Goal: Task Accomplishment & Management: Complete application form

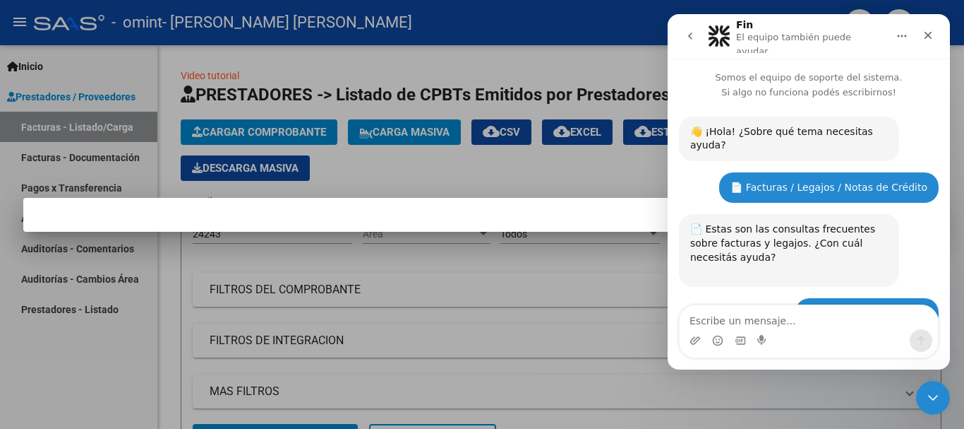
scroll to position [1724, 0]
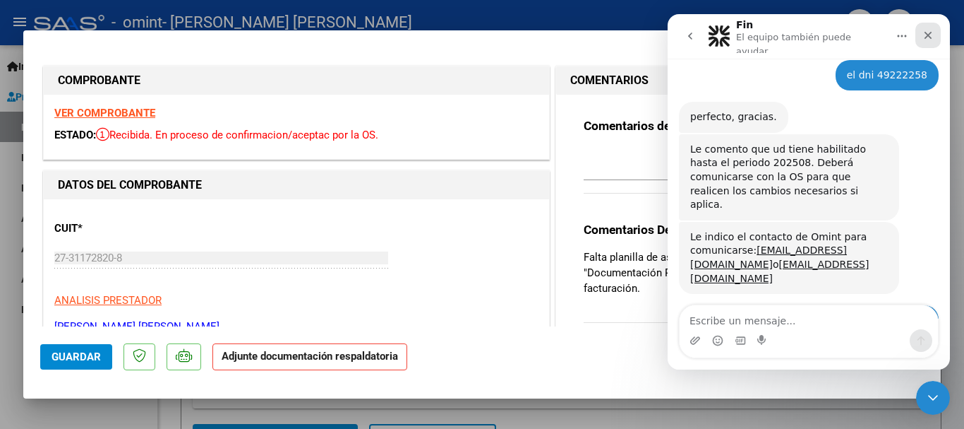
click at [933, 35] on icon "Cerrar" at bounding box center [928, 35] width 11 height 11
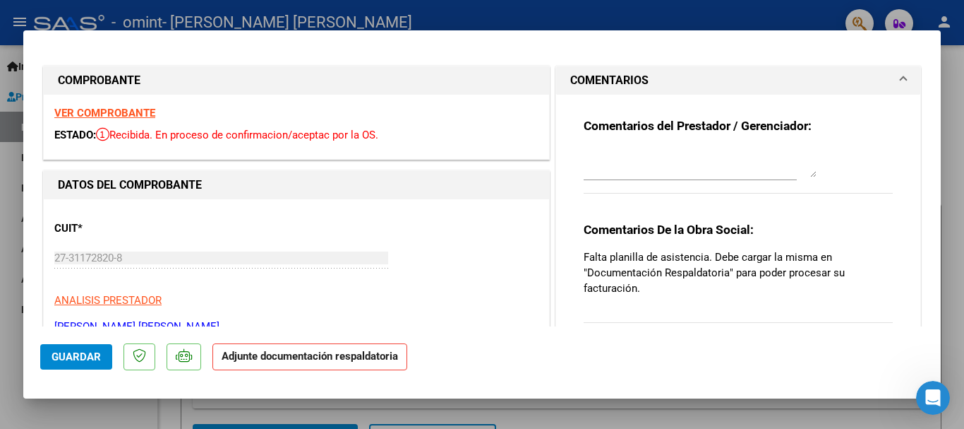
click at [345, 361] on strong "Adjunte documentación respaldatoria" at bounding box center [310, 355] width 177 height 13
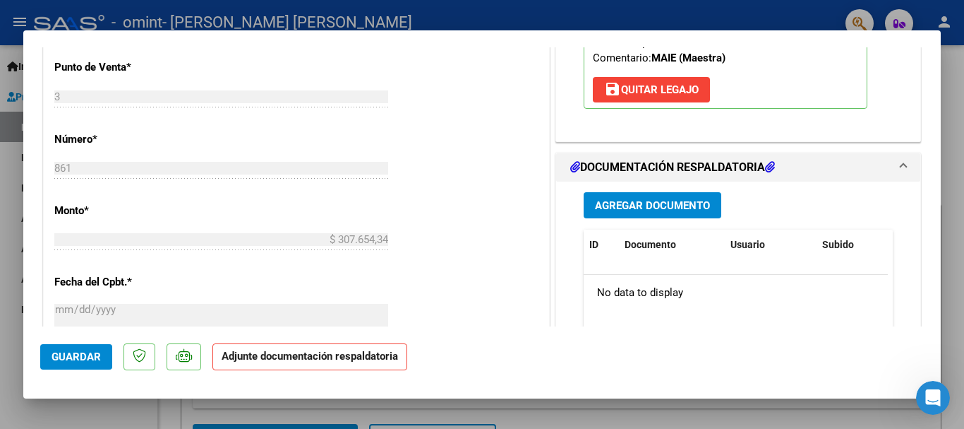
scroll to position [571, 0]
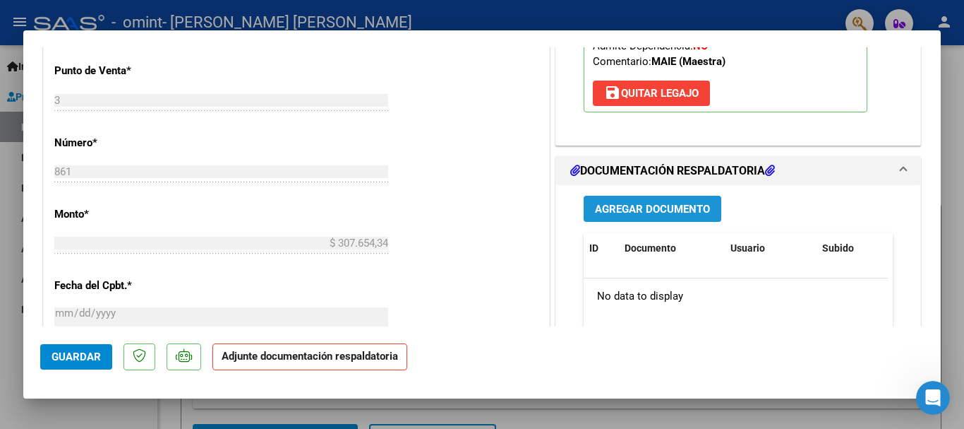
click at [645, 209] on span "Agregar Documento" at bounding box center [652, 209] width 115 height 13
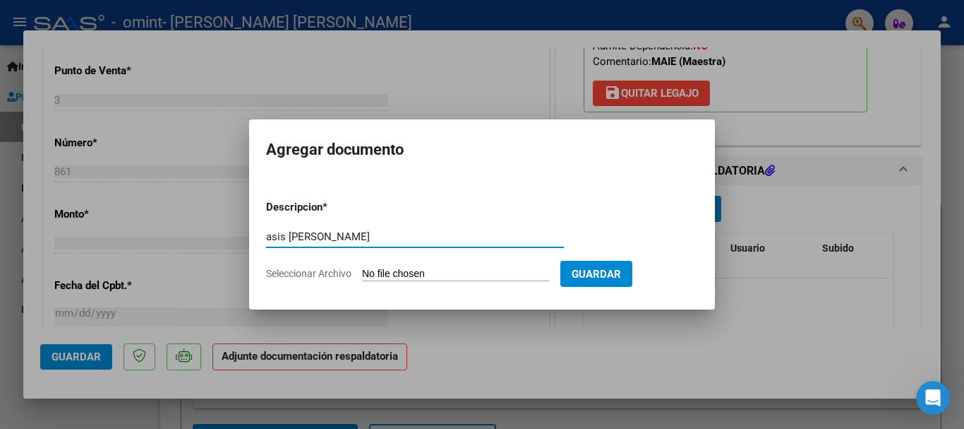
type input "asis [PERSON_NAME]"
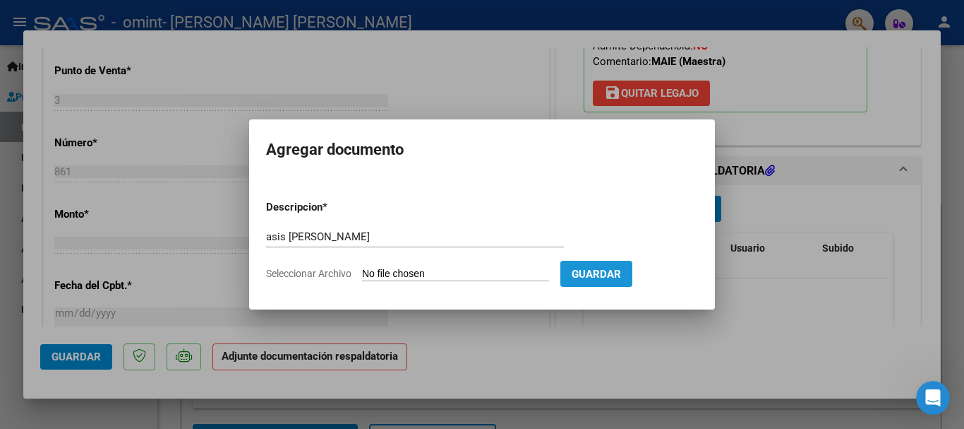
click at [621, 272] on span "Guardar" at bounding box center [596, 274] width 49 height 13
click at [466, 277] on input "Seleccionar Archivo" at bounding box center [455, 274] width 187 height 13
type input "C:\fakepath\Asist.[PERSON_NAME].DAI.pdf"
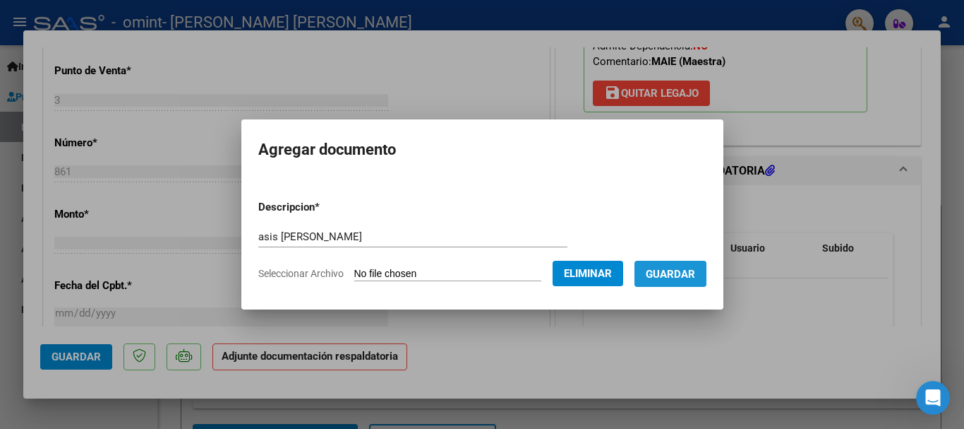
click at [695, 275] on span "Guardar" at bounding box center [670, 274] width 49 height 13
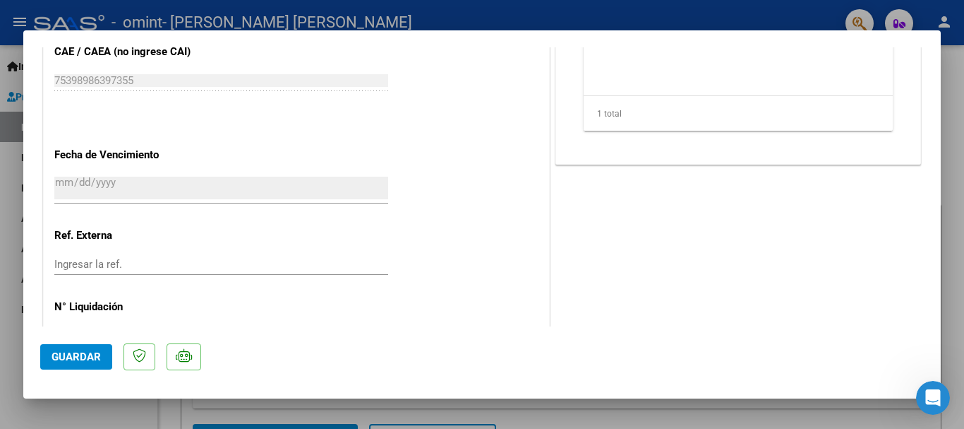
scroll to position [933, 0]
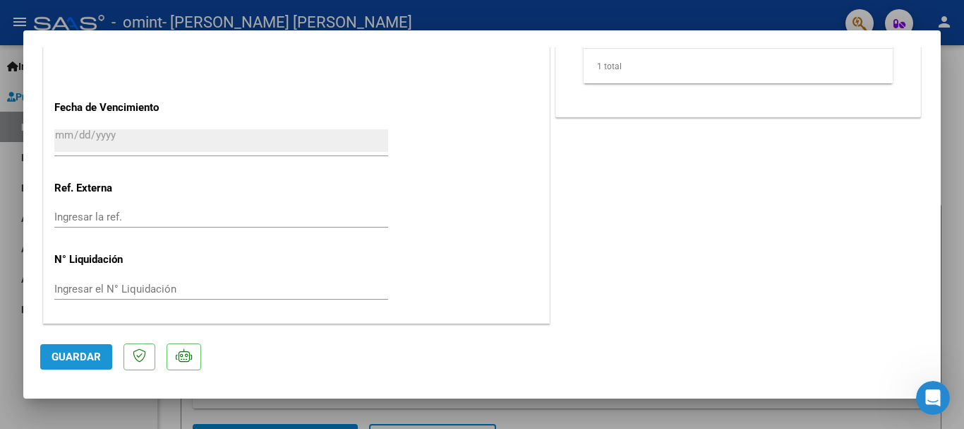
click at [79, 345] on button "Guardar" at bounding box center [76, 356] width 72 height 25
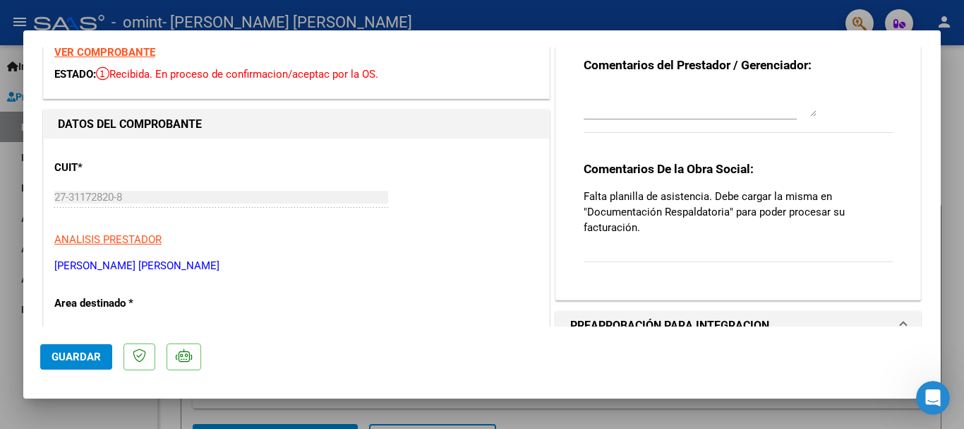
scroll to position [44, 0]
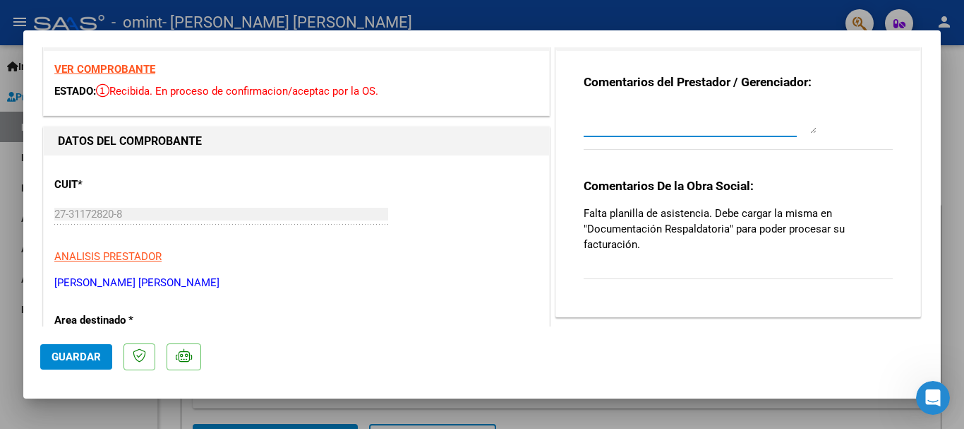
click at [711, 122] on textarea at bounding box center [700, 119] width 233 height 28
type textarea "ENVIADA, ESPERO NUEVA AUTORIZACION PERIODO 10 AL 12 2025"
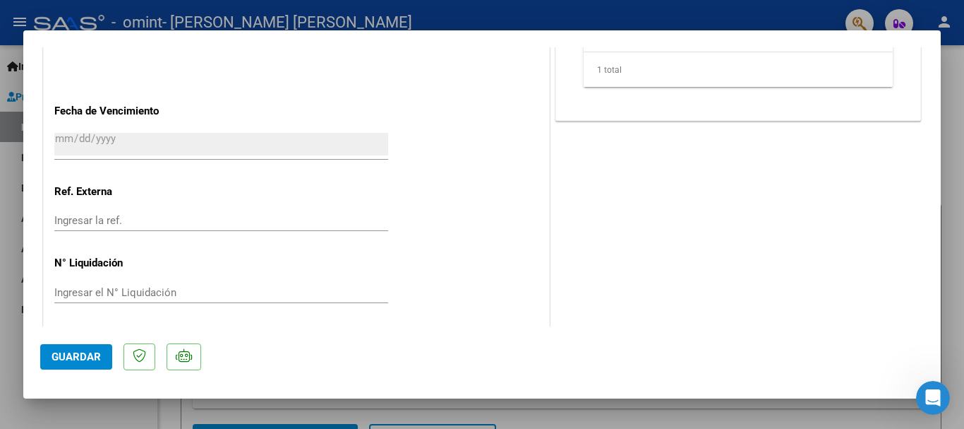
scroll to position [933, 0]
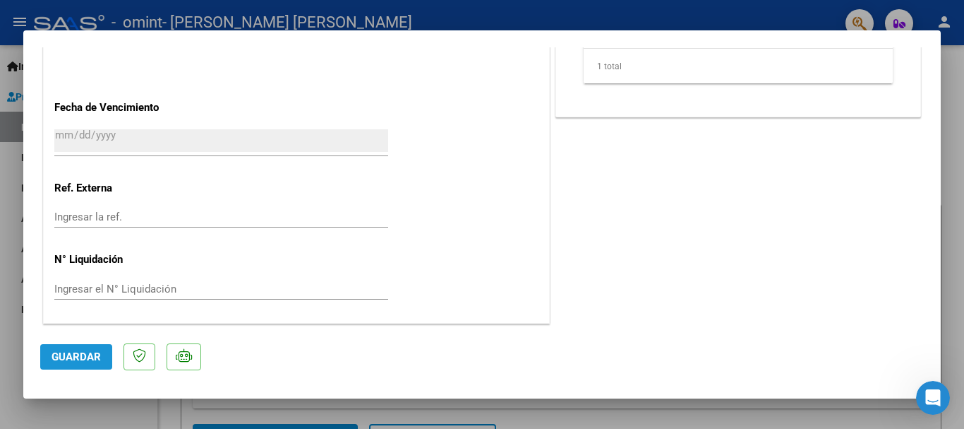
click at [87, 354] on span "Guardar" at bounding box center [76, 356] width 49 height 13
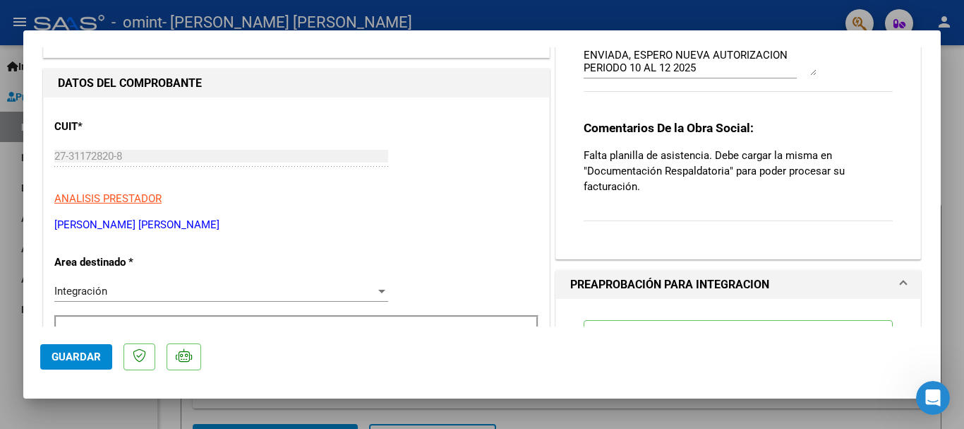
scroll to position [0, 0]
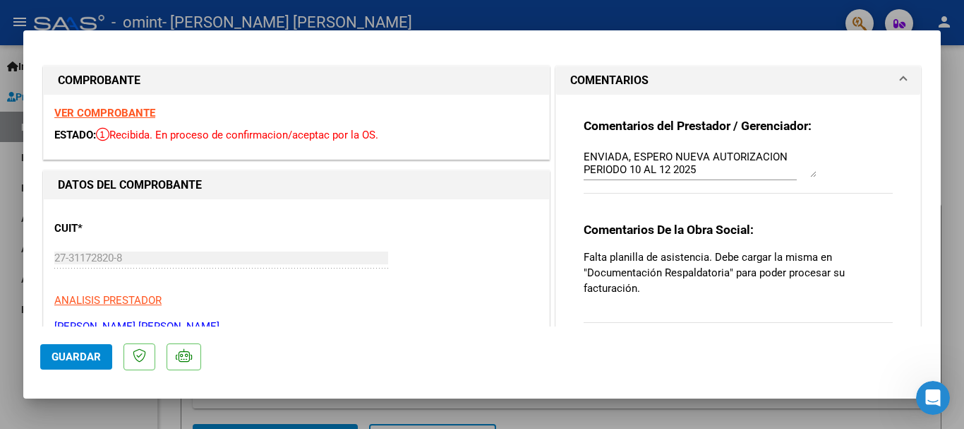
click at [907, 17] on div at bounding box center [482, 214] width 964 height 429
type input "$ 0,00"
